Goal: Entertainment & Leisure: Consume media (video, audio)

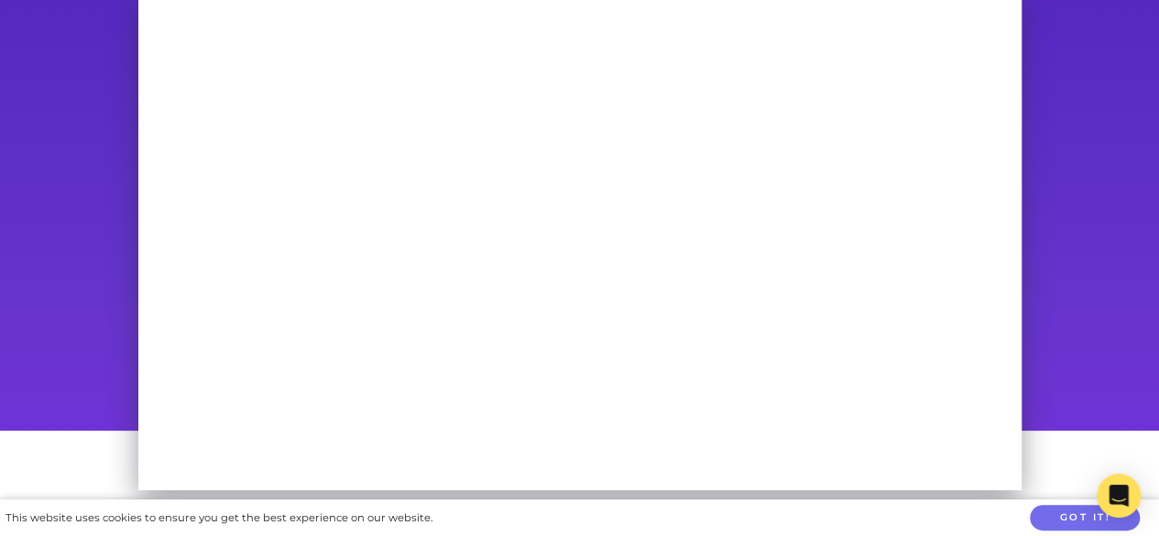
scroll to position [183, 0]
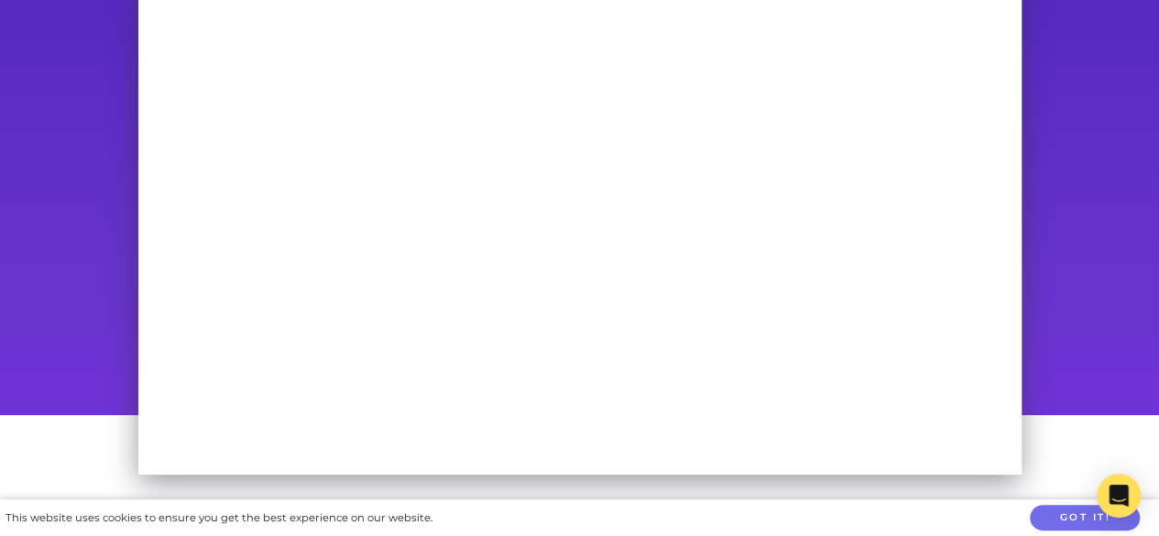
click at [1043, 158] on div at bounding box center [580, 189] width 938 height 452
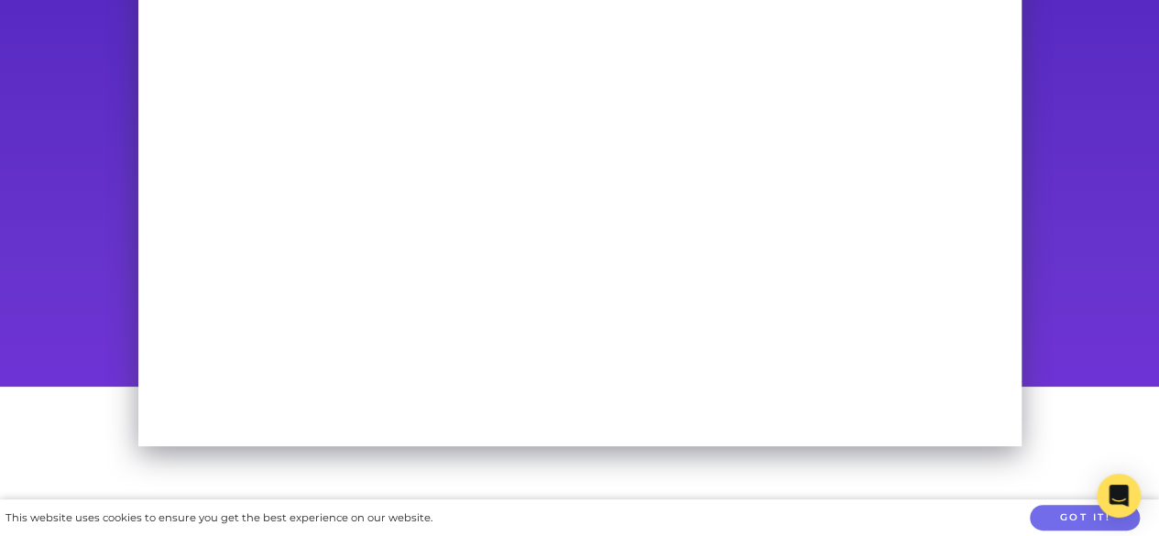
scroll to position [183, 0]
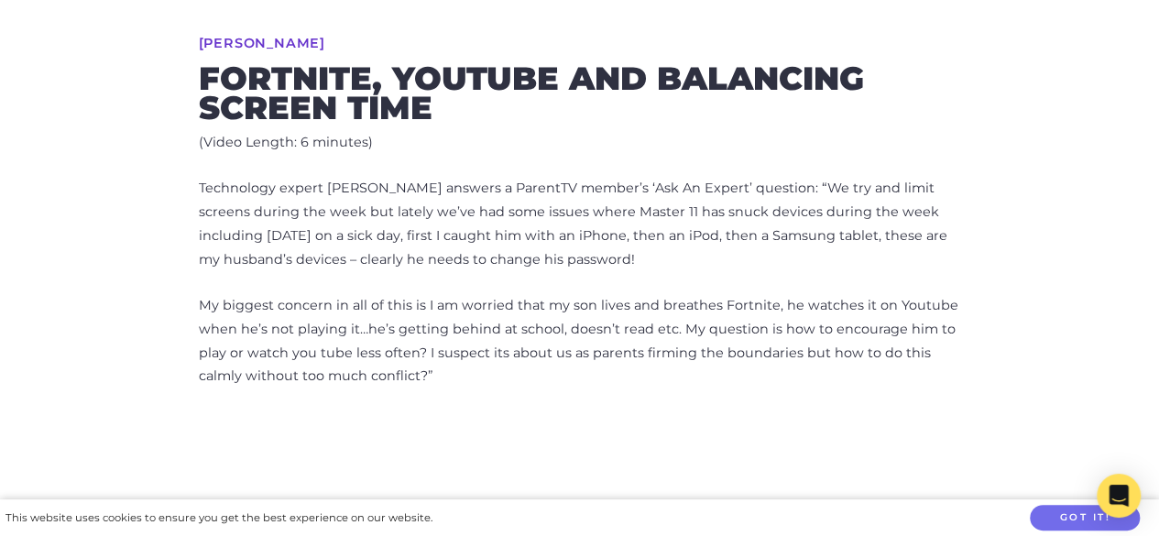
scroll to position [733, 0]
